Goal: Find specific page/section: Find specific page/section

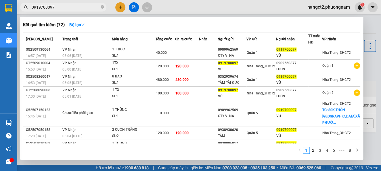
click at [100, 8] on span "0919700097" at bounding box center [63, 7] width 86 height 9
click at [102, 7] on icon "close-circle" at bounding box center [102, 6] width 3 height 3
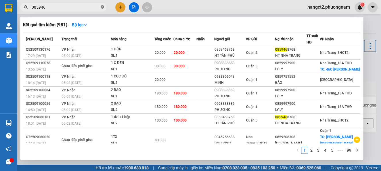
type input "0859468"
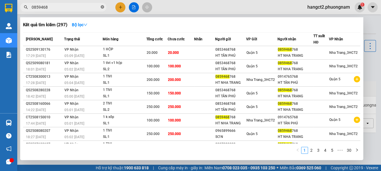
click at [102, 8] on icon "close-circle" at bounding box center [102, 6] width 3 height 3
